Goal: Find contact information: Find contact information

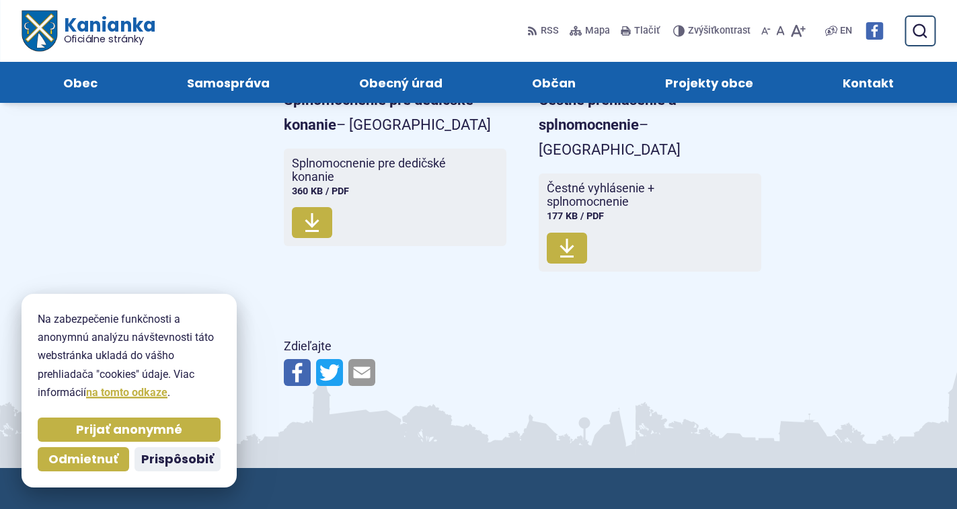
scroll to position [1066, 0]
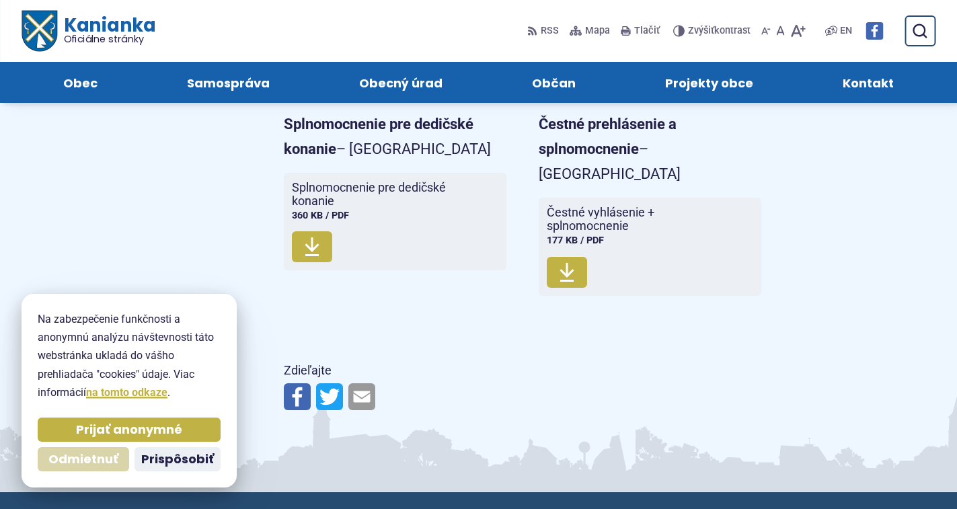
click at [75, 459] on span "Odmietnuť" at bounding box center [83, 459] width 70 height 15
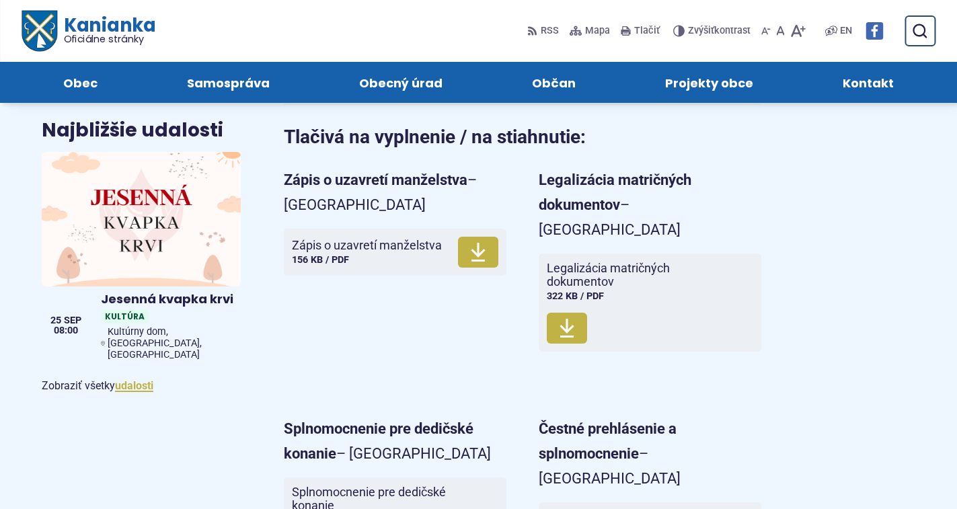
scroll to position [729, 0]
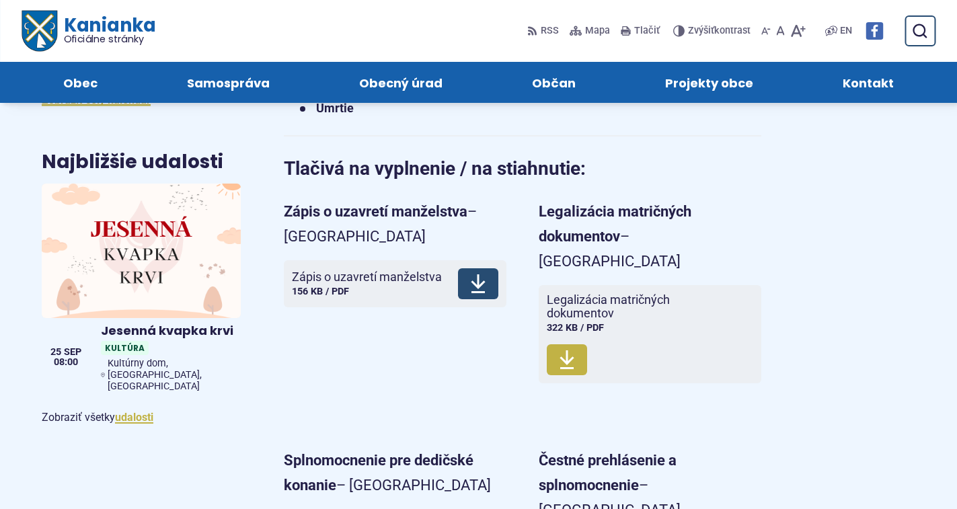
click at [475, 276] on use at bounding box center [478, 283] width 14 height 19
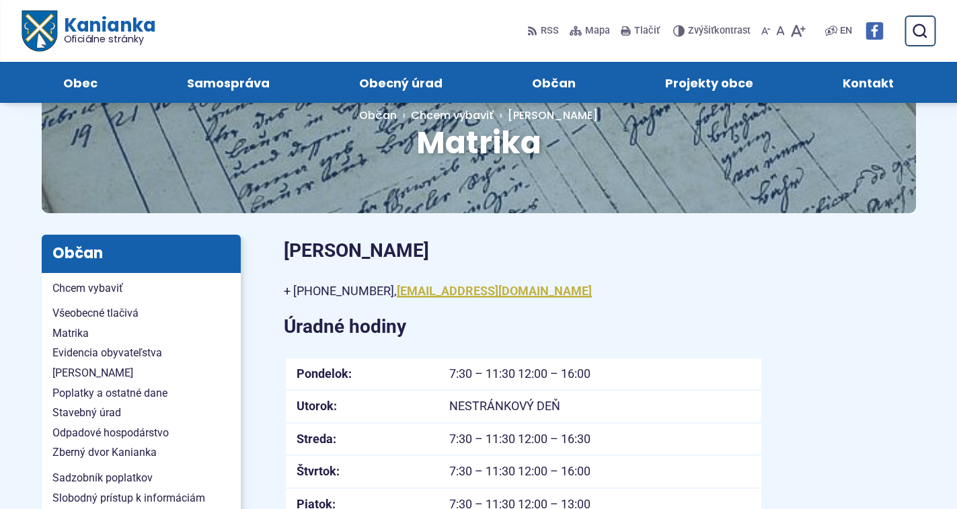
scroll to position [57, 0]
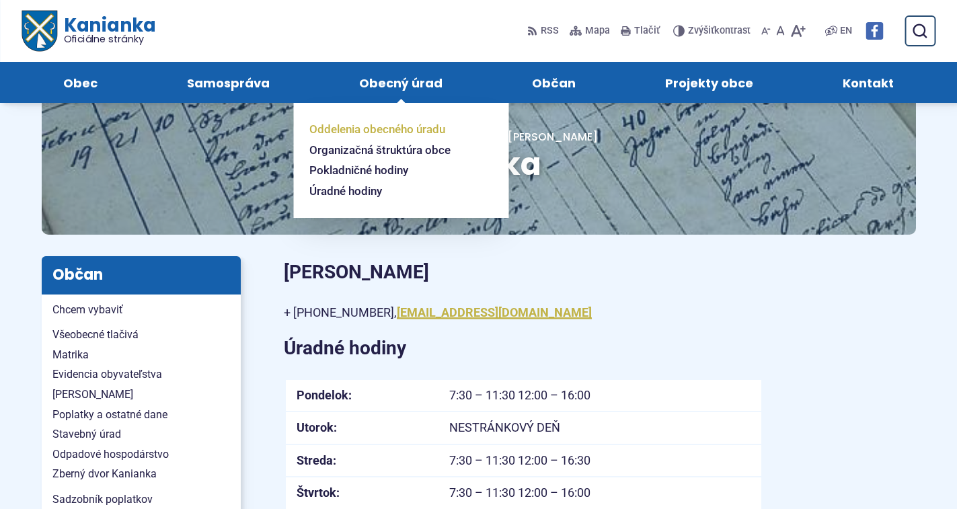
click at [381, 126] on span "Oddelenia obecného úradu" at bounding box center [377, 129] width 136 height 21
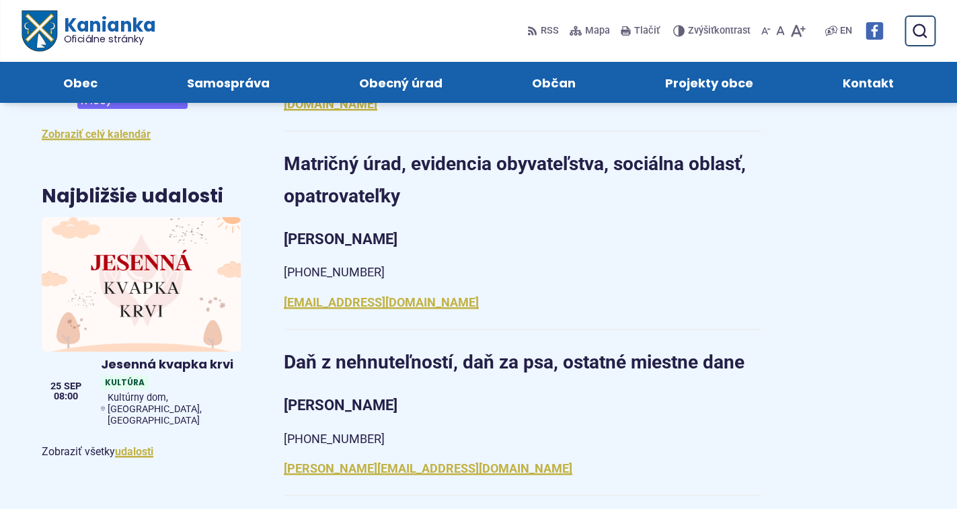
scroll to position [538, 0]
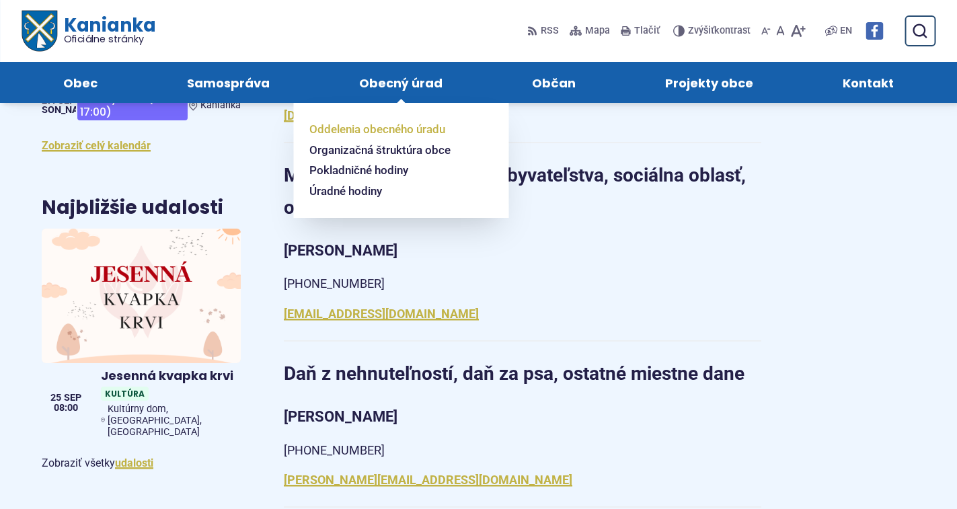
click at [395, 128] on span "Oddelenia obecného úradu" at bounding box center [377, 129] width 136 height 21
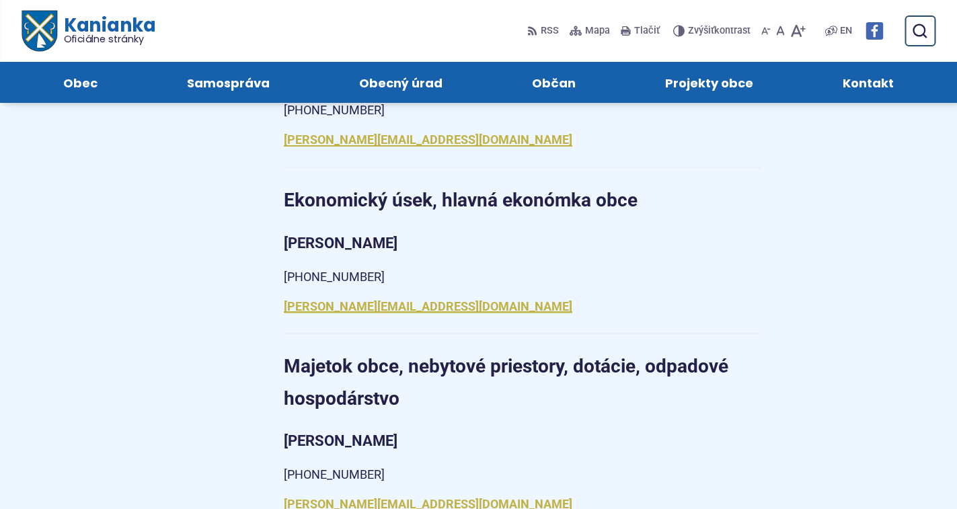
scroll to position [740, 0]
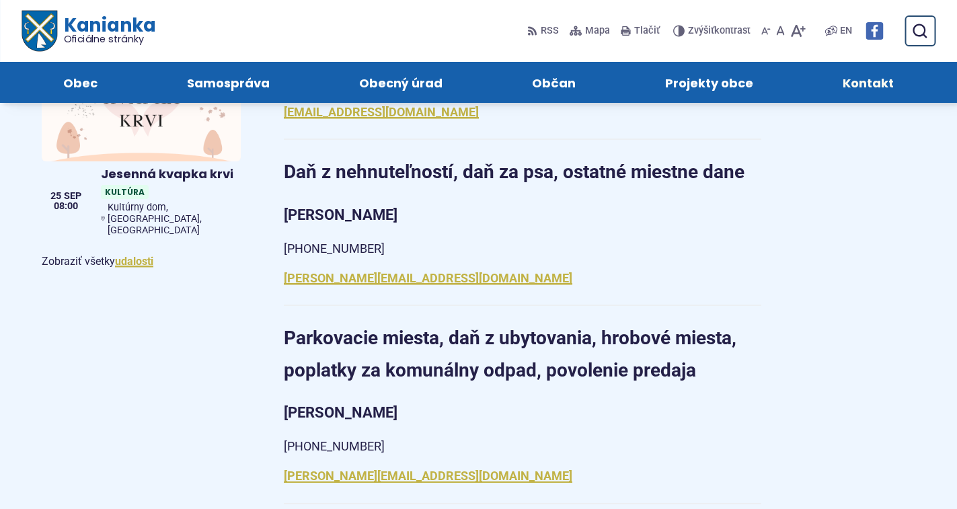
click at [875, 86] on span "Kontakt" at bounding box center [867, 82] width 51 height 41
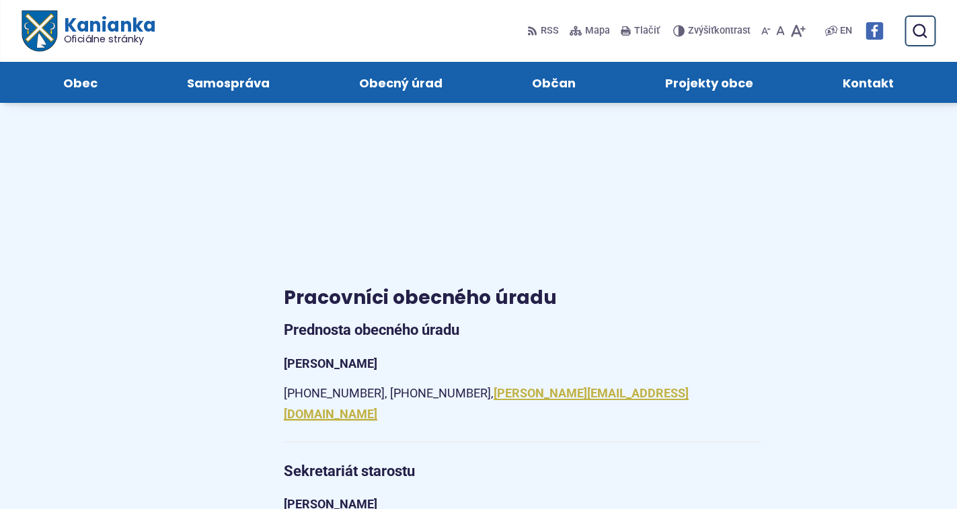
scroll to position [740, 0]
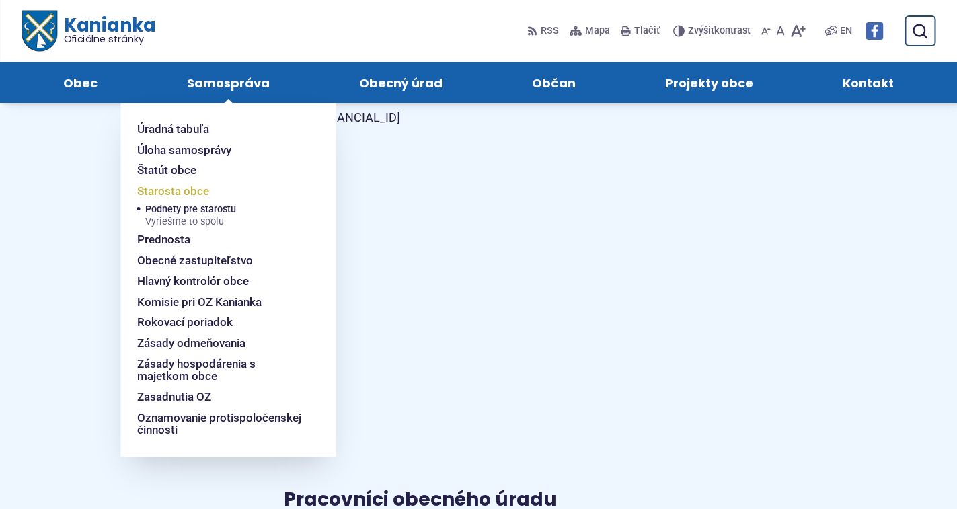
click at [183, 184] on span "Starosta obce" at bounding box center [173, 191] width 72 height 21
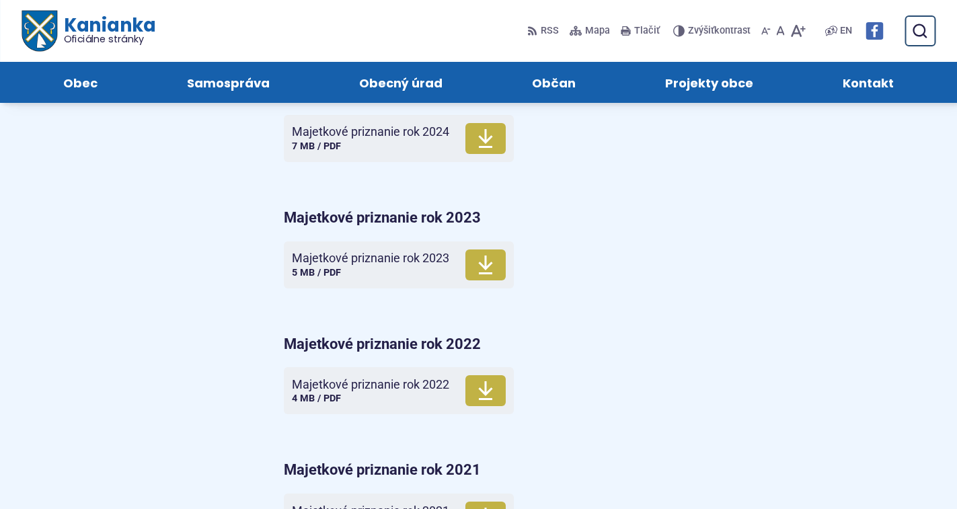
scroll to position [1479, 0]
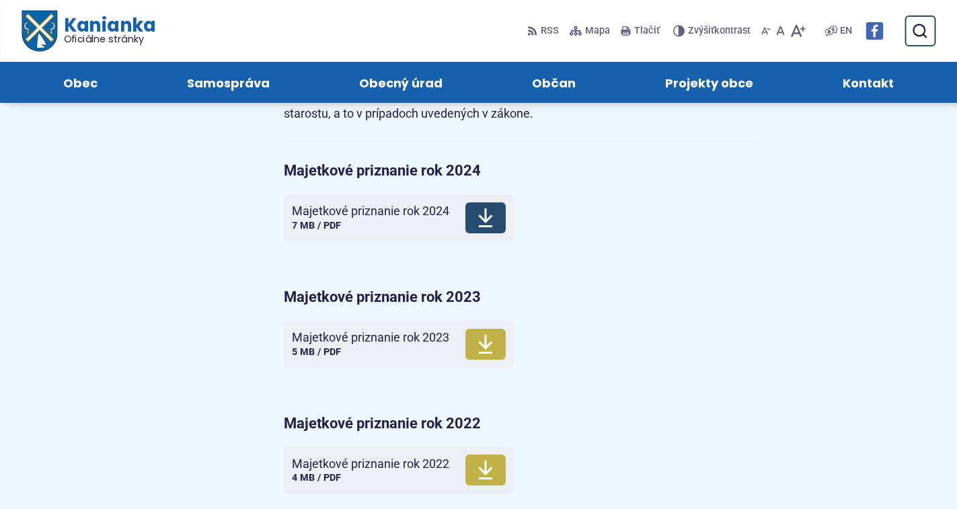
click at [481, 207] on icon at bounding box center [485, 218] width 16 height 22
